Goal: Navigation & Orientation: Find specific page/section

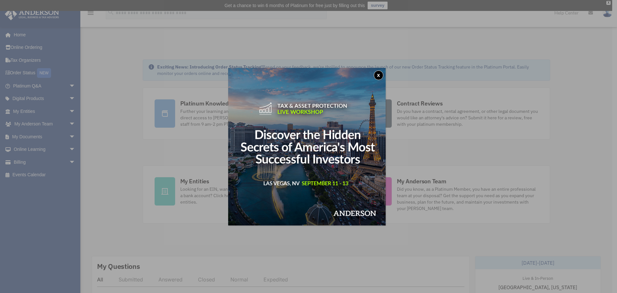
click at [380, 75] on button "x" at bounding box center [379, 75] width 10 height 10
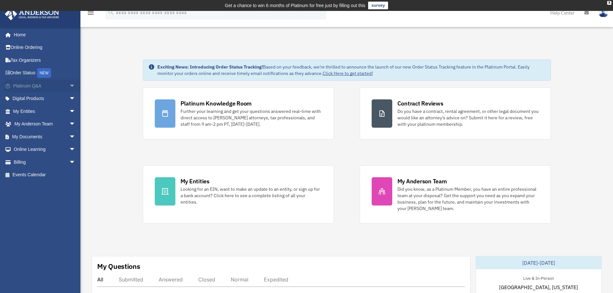
click at [69, 86] on span "arrow_drop_down" at bounding box center [75, 85] width 13 height 13
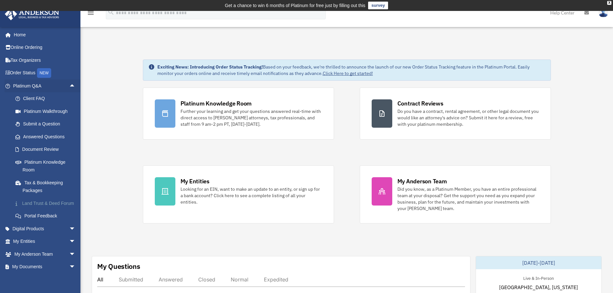
click at [56, 204] on link "Land Trust & Deed Forum" at bounding box center [47, 203] width 76 height 13
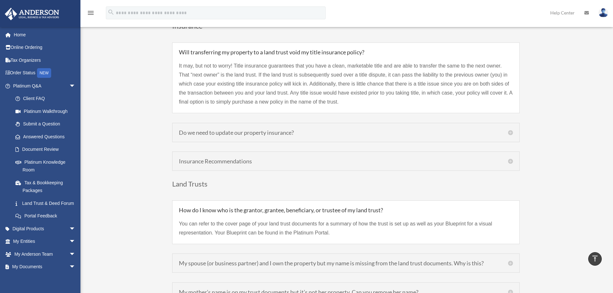
scroll to position [1543, 0]
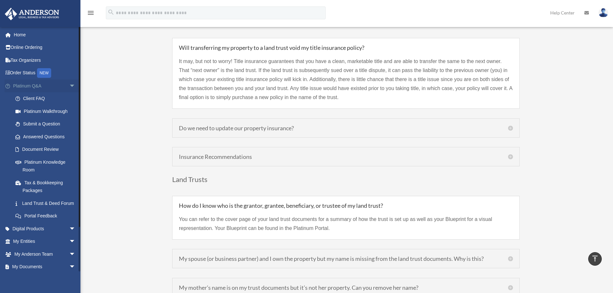
click at [69, 85] on span "arrow_drop_down" at bounding box center [75, 85] width 13 height 13
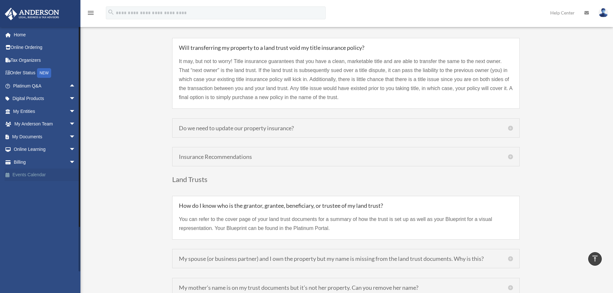
click at [60, 172] on link "Events Calendar" at bounding box center [45, 174] width 81 height 13
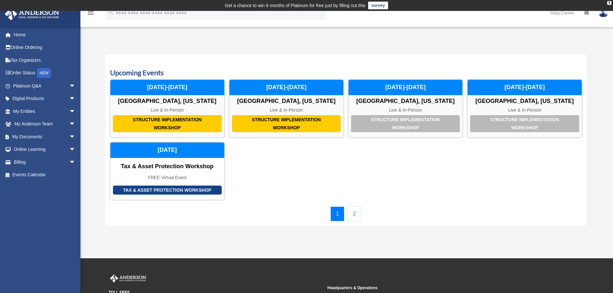
click at [357, 214] on link "2" at bounding box center [354, 213] width 14 height 15
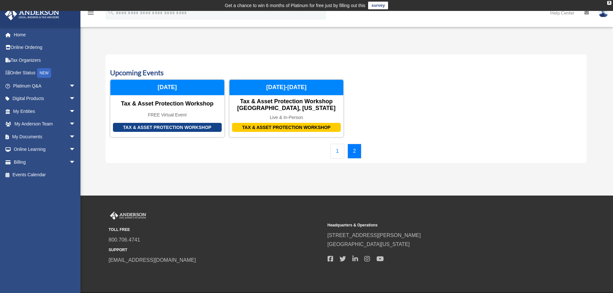
click at [333, 153] on link "1" at bounding box center [337, 151] width 14 height 15
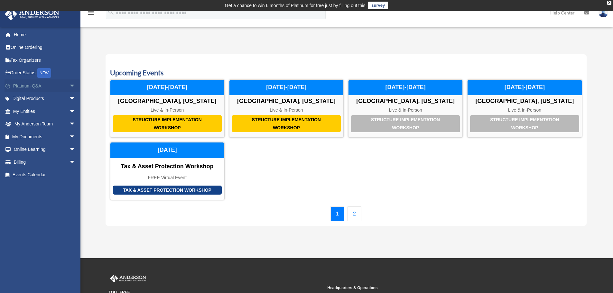
click at [47, 87] on link "Platinum Q&A arrow_drop_down" at bounding box center [45, 85] width 81 height 13
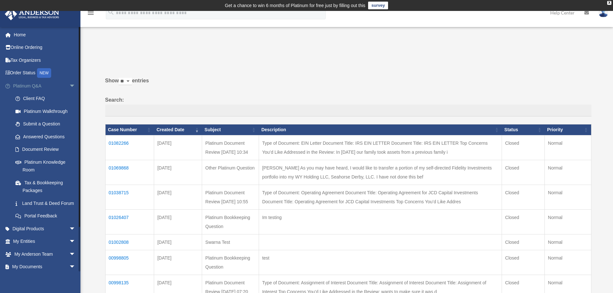
click at [69, 83] on span "arrow_drop_down" at bounding box center [75, 85] width 13 height 13
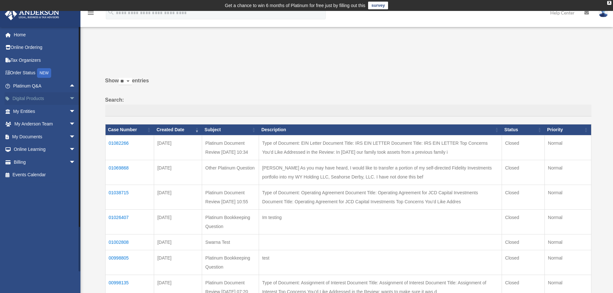
click at [69, 100] on span "arrow_drop_down" at bounding box center [75, 98] width 13 height 13
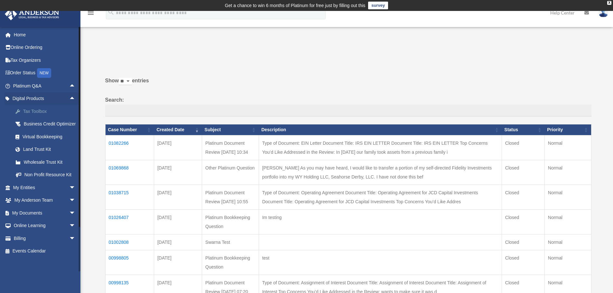
click at [53, 112] on div "Tax Toolbox" at bounding box center [50, 111] width 55 height 8
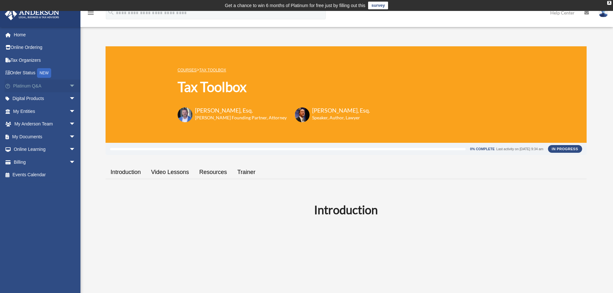
click at [69, 84] on span "arrow_drop_down" at bounding box center [75, 85] width 13 height 13
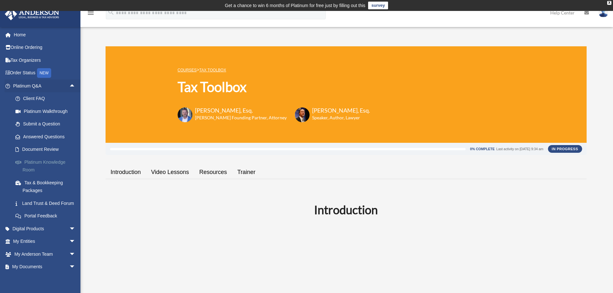
click at [45, 169] on link "Platinum Knowledge Room" at bounding box center [47, 166] width 76 height 21
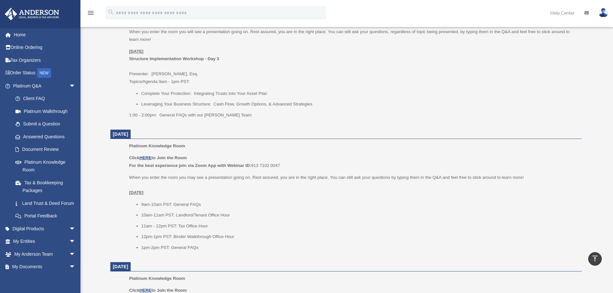
scroll to position [622, 0]
